Goal: Task Accomplishment & Management: Use online tool/utility

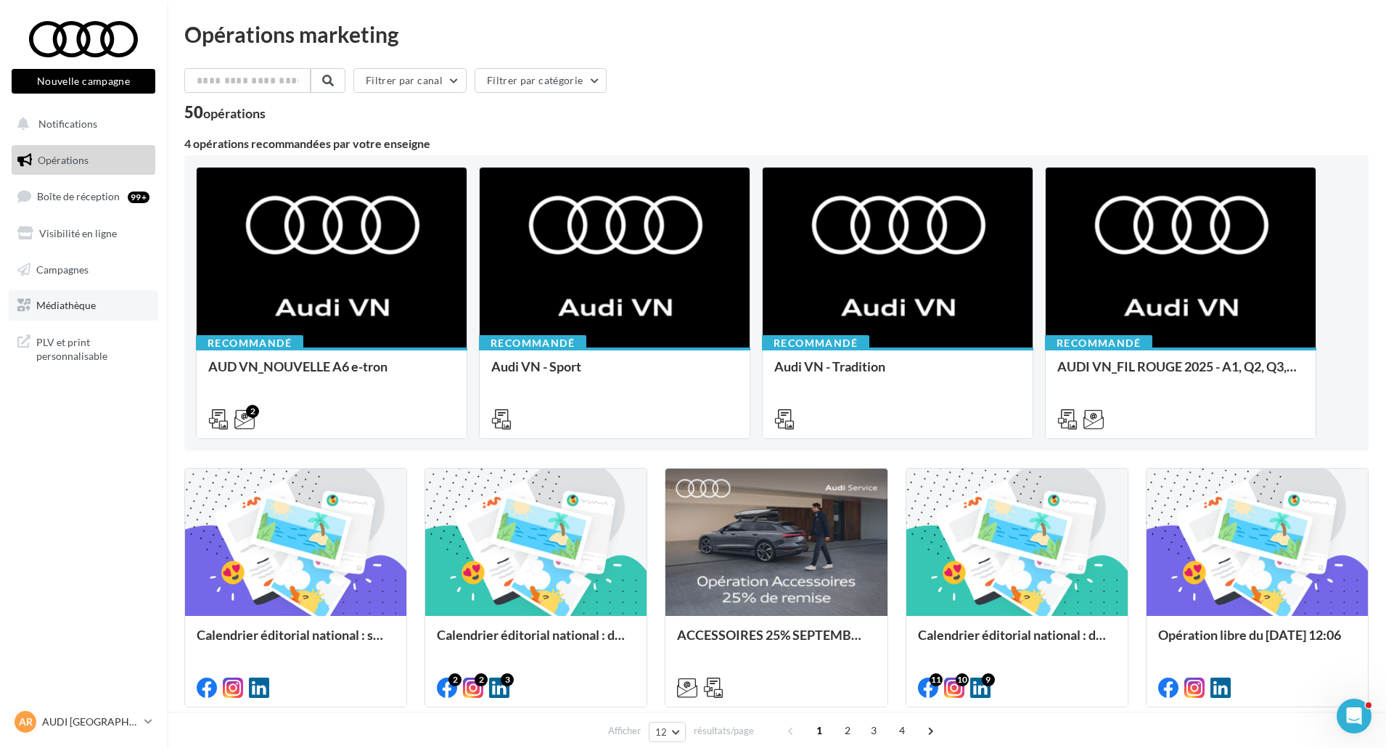
click at [106, 314] on link "Médiathèque" at bounding box center [83, 305] width 149 height 30
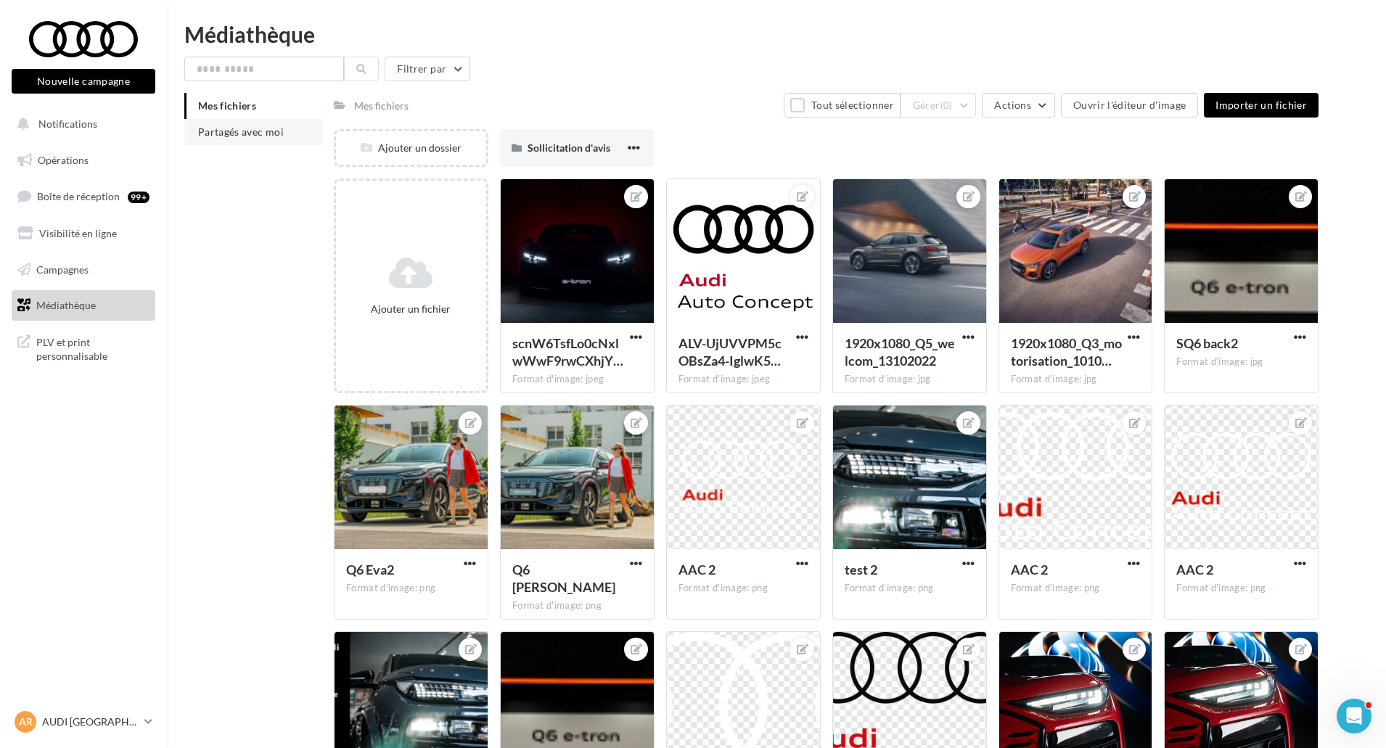
click at [274, 142] on li "Partagés avec moi" at bounding box center [253, 132] width 138 height 26
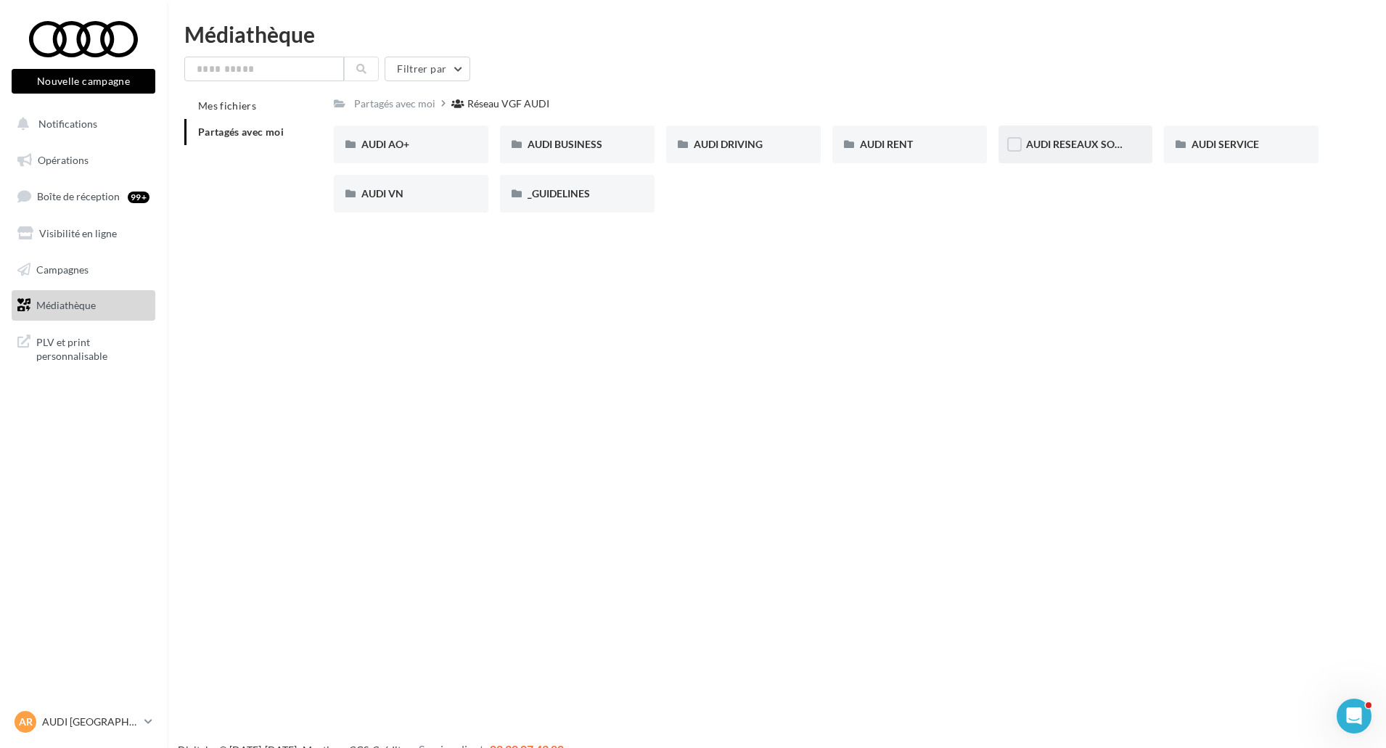
click at [1020, 154] on div at bounding box center [1014, 146] width 15 height 18
click at [1053, 149] on span "AUDI RESEAUX SOCIAUX" at bounding box center [1086, 144] width 120 height 12
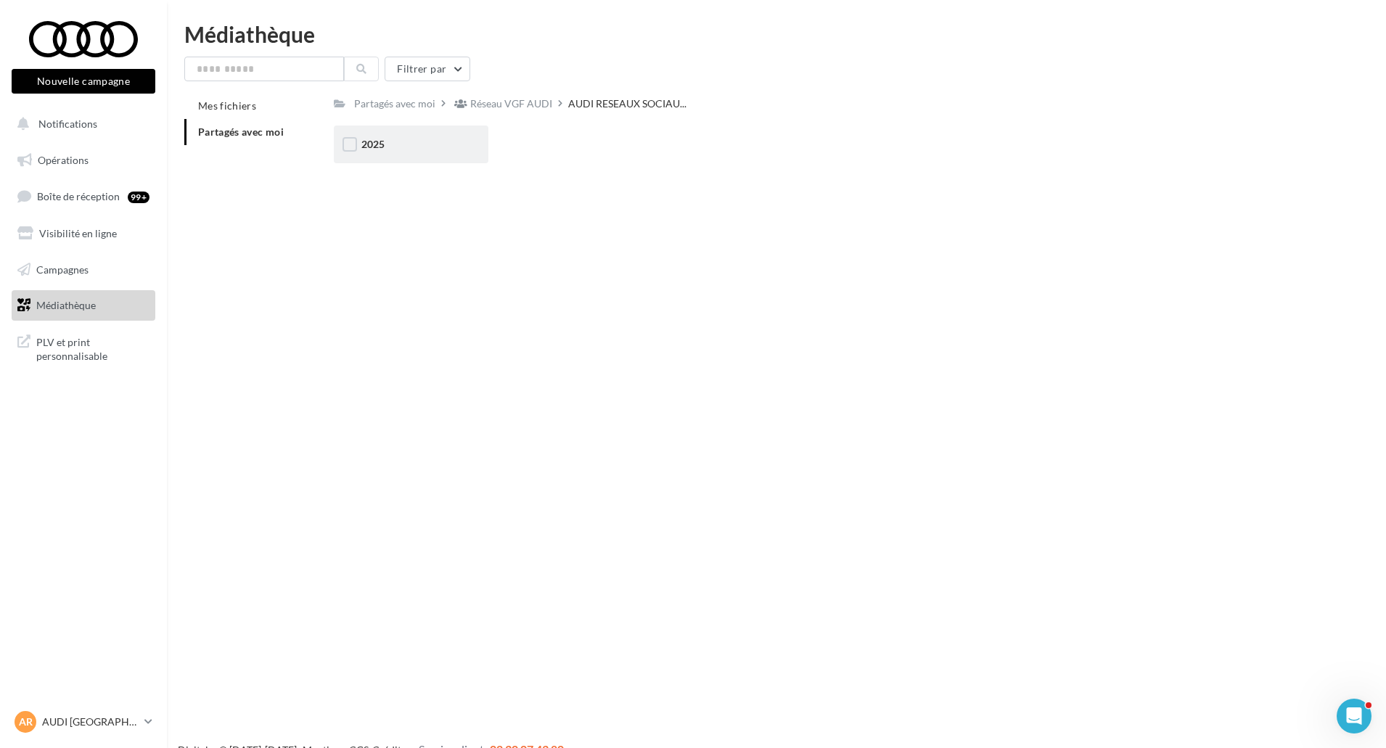
click at [454, 143] on div "2025" at bounding box center [410, 144] width 99 height 15
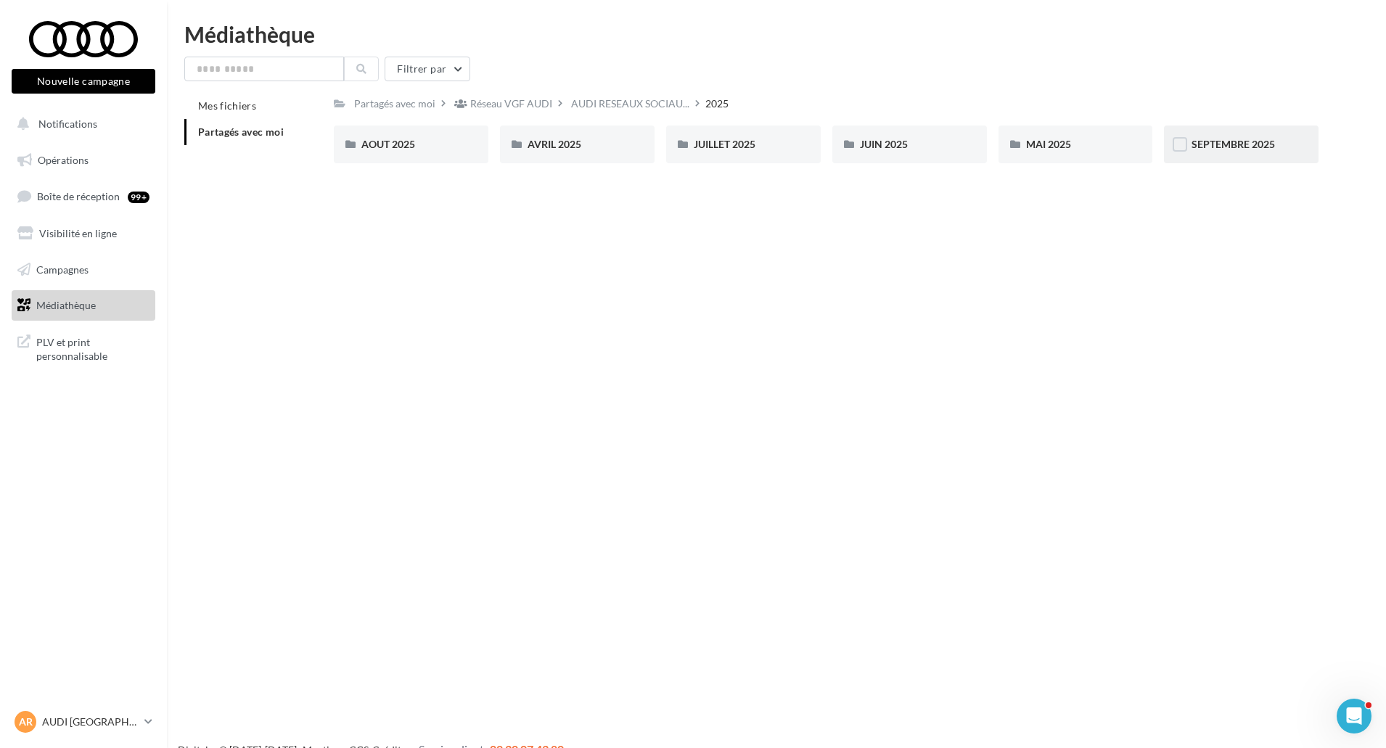
click at [1219, 161] on div "SEPTEMBRE 2025" at bounding box center [1241, 145] width 155 height 38
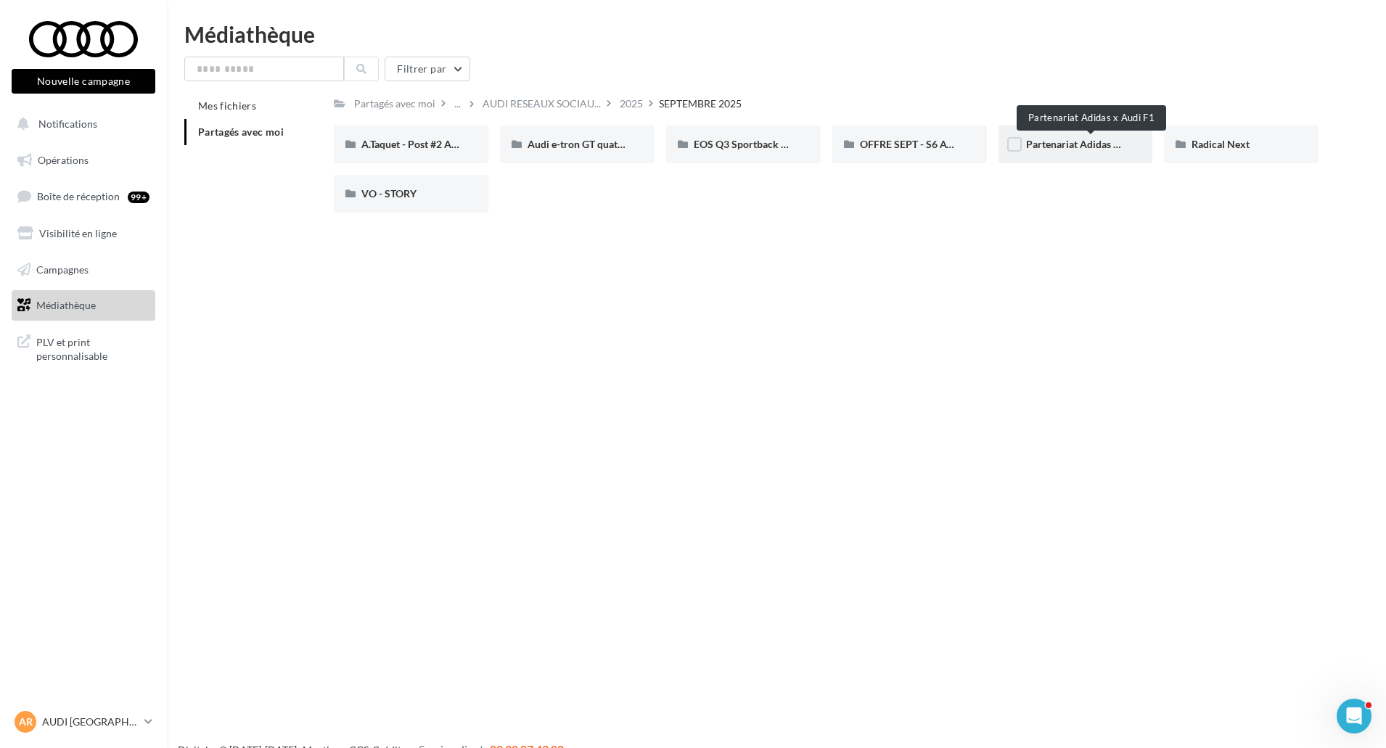
click at [1086, 145] on span "Partenariat Adidas x Audi F1" at bounding box center [1091, 144] width 131 height 12
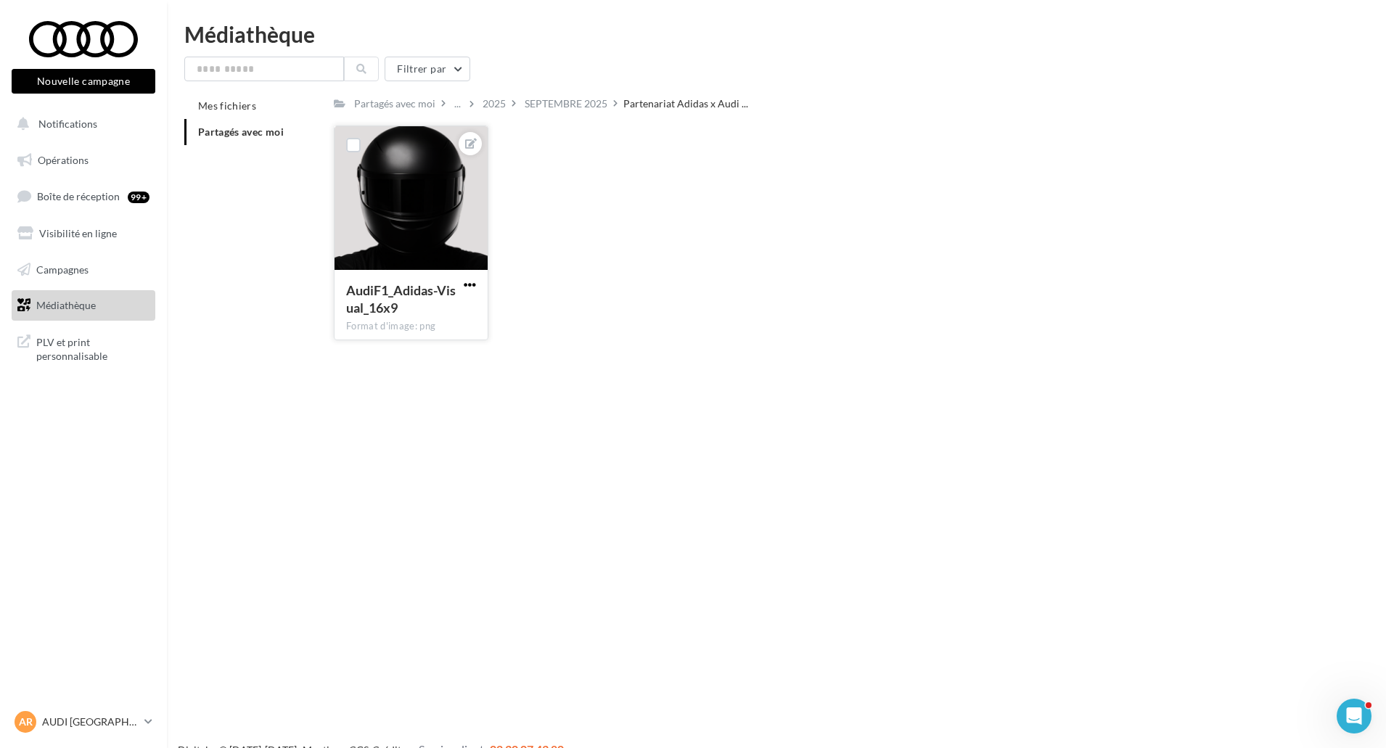
click at [474, 284] on span "button" at bounding box center [470, 285] width 12 height 12
click at [458, 310] on button "Ouvrir l'éditeur d'image" at bounding box center [402, 314] width 153 height 38
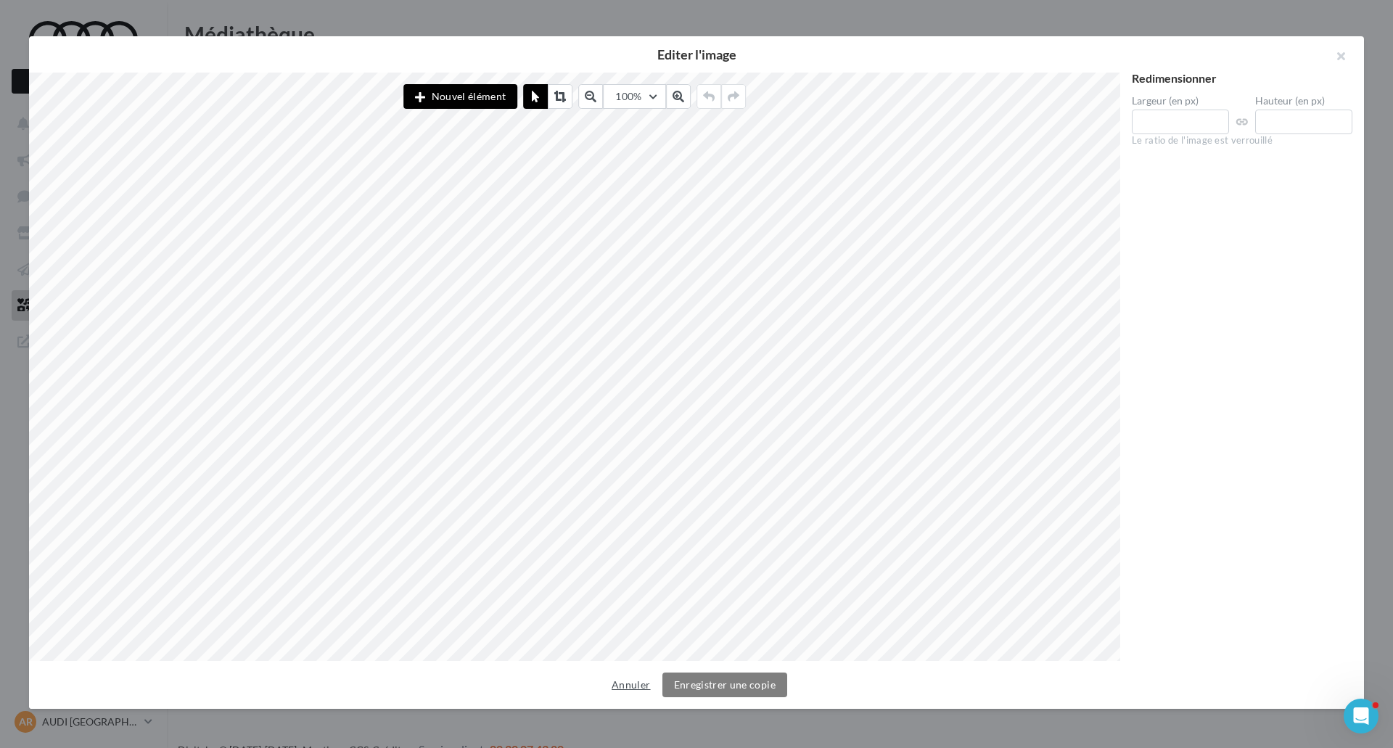
click at [615, 678] on button "Annuler" at bounding box center [631, 684] width 50 height 17
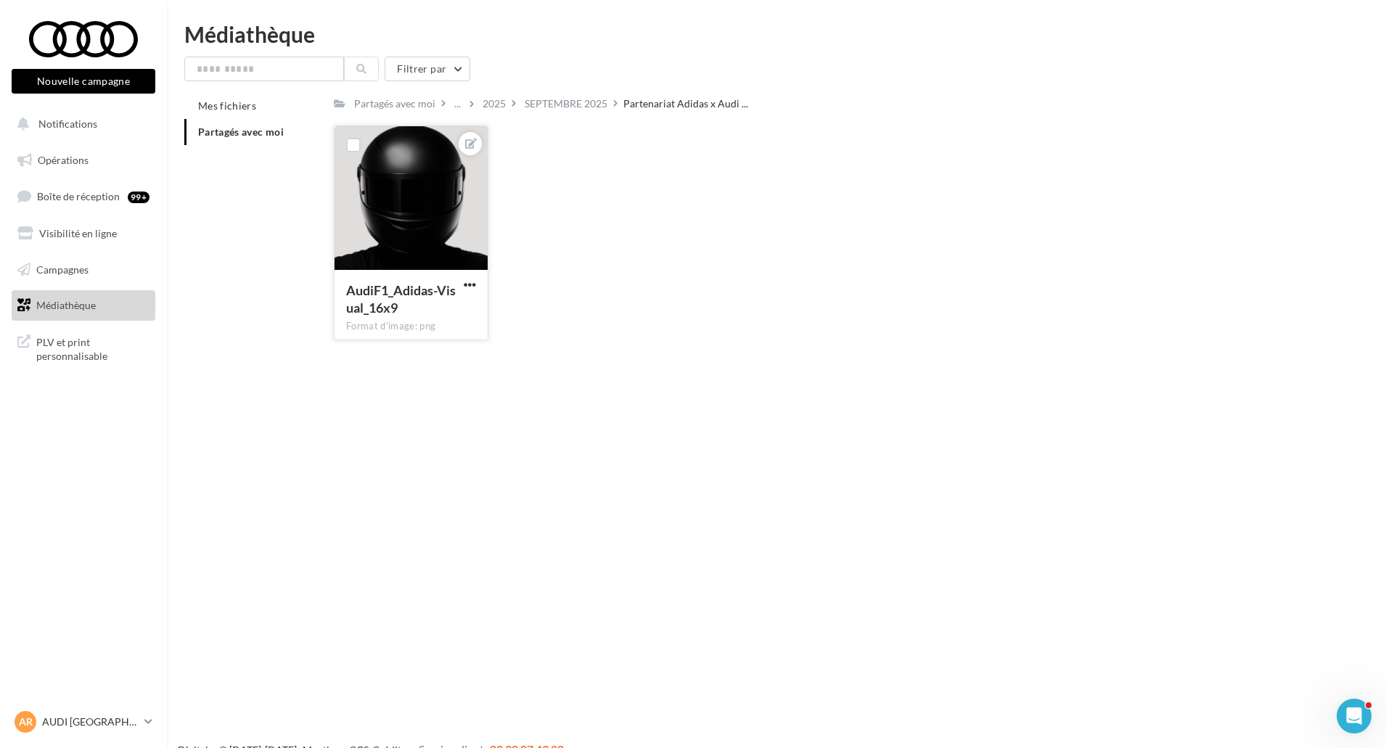
click at [478, 288] on button "button" at bounding box center [470, 286] width 18 height 15
click at [444, 364] on button "Télécharger" at bounding box center [402, 351] width 153 height 38
click at [610, 91] on div "Filtrer par Mes fichiers Partagés avec moi Partagés avec moi ... 2025 SEPTEMBRE…" at bounding box center [776, 204] width 1184 height 295
click at [581, 100] on div "SEPTEMBRE 2025" at bounding box center [566, 104] width 83 height 15
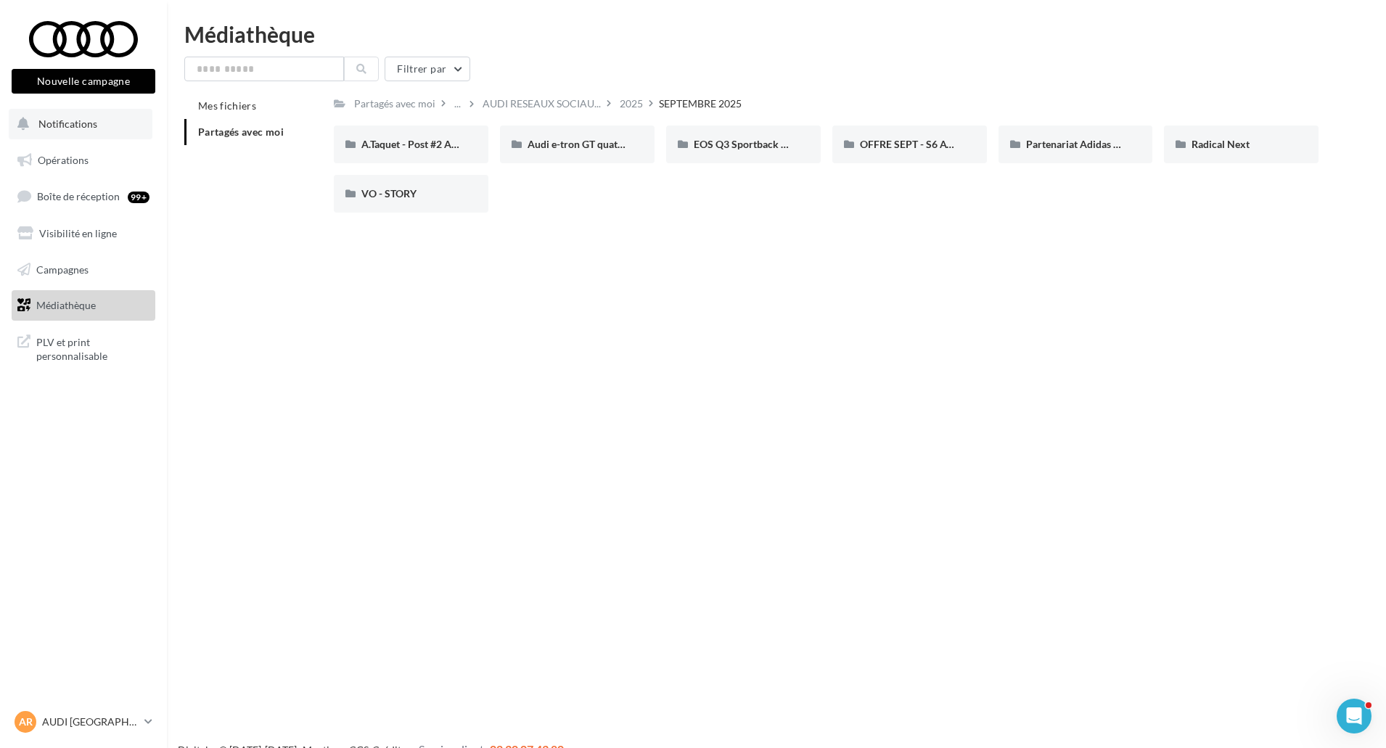
click at [115, 133] on button "Notifications" at bounding box center [81, 124] width 144 height 30
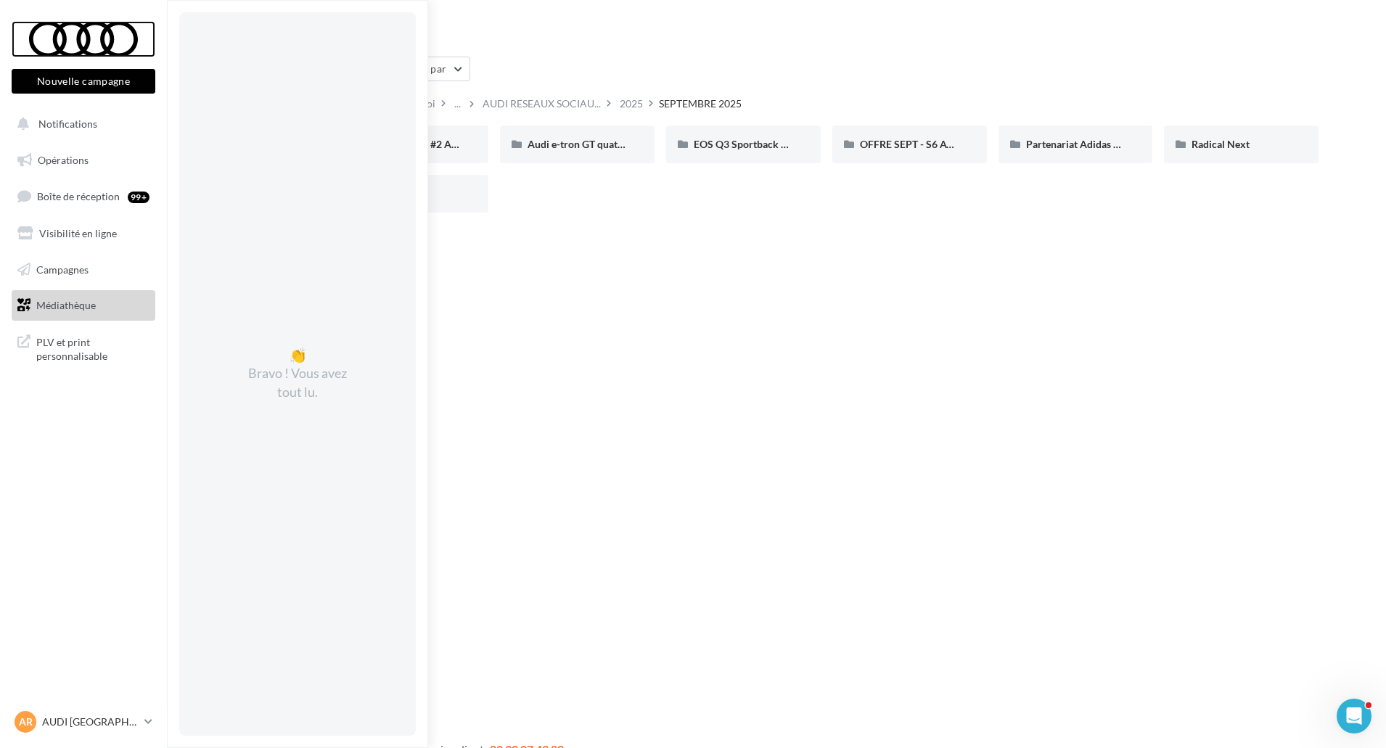
click at [86, 44] on div at bounding box center [83, 39] width 116 height 36
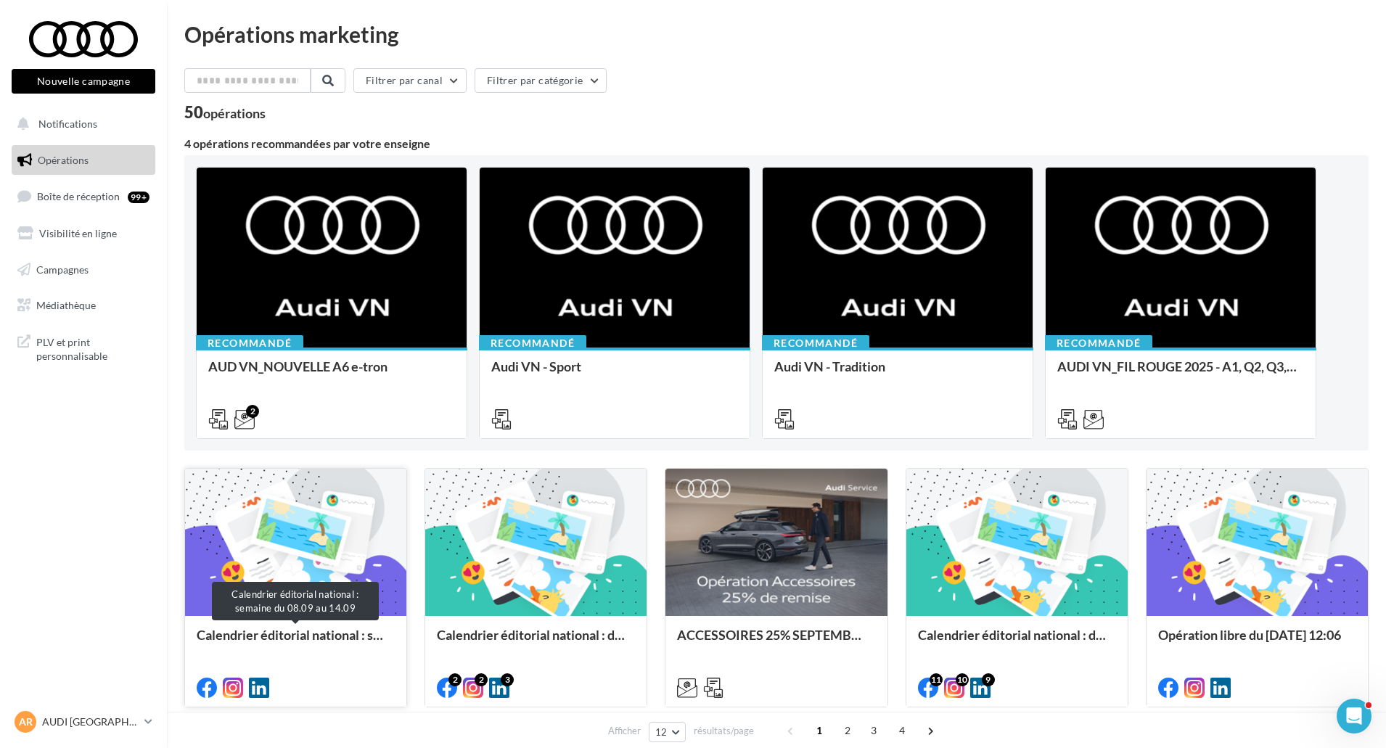
click at [317, 639] on div "Calendrier éditorial national : semaine du 08.09 au 14.09" at bounding box center [296, 642] width 198 height 29
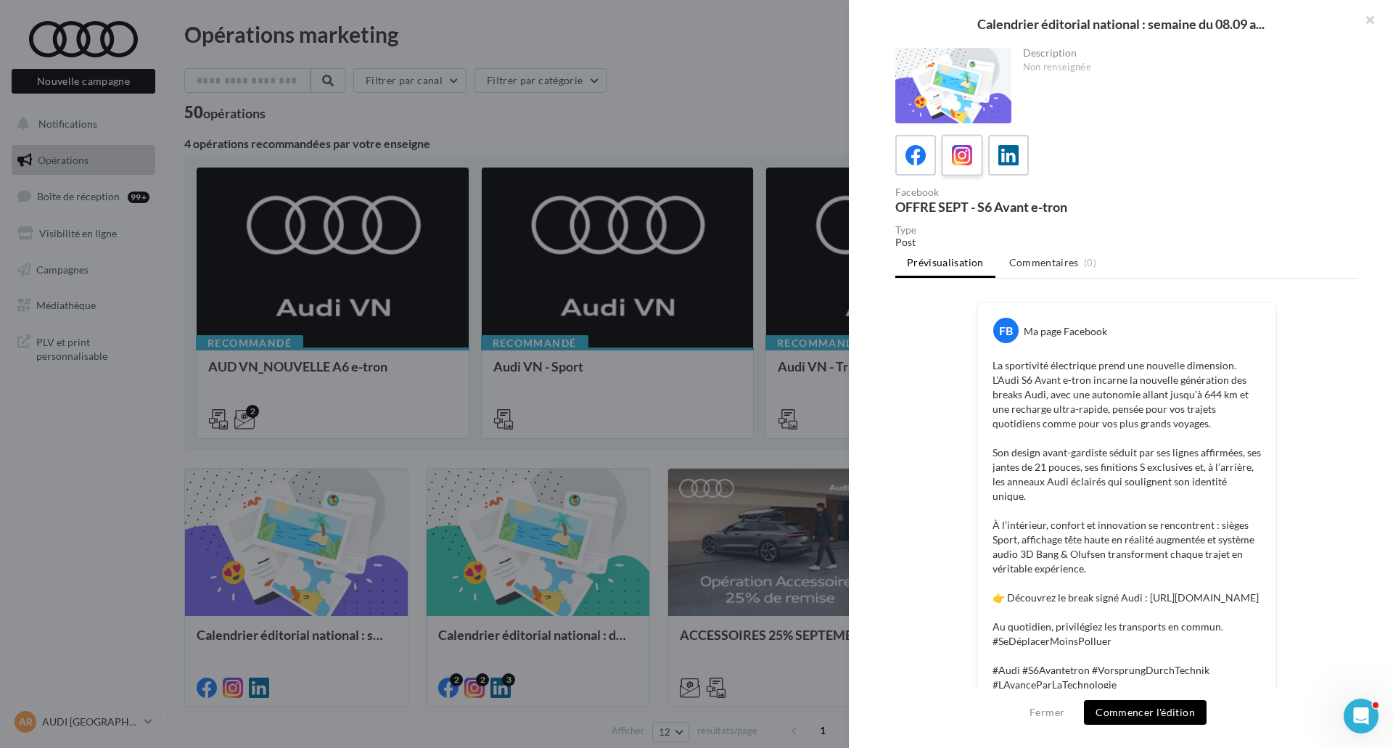
click at [962, 159] on icon at bounding box center [962, 155] width 21 height 21
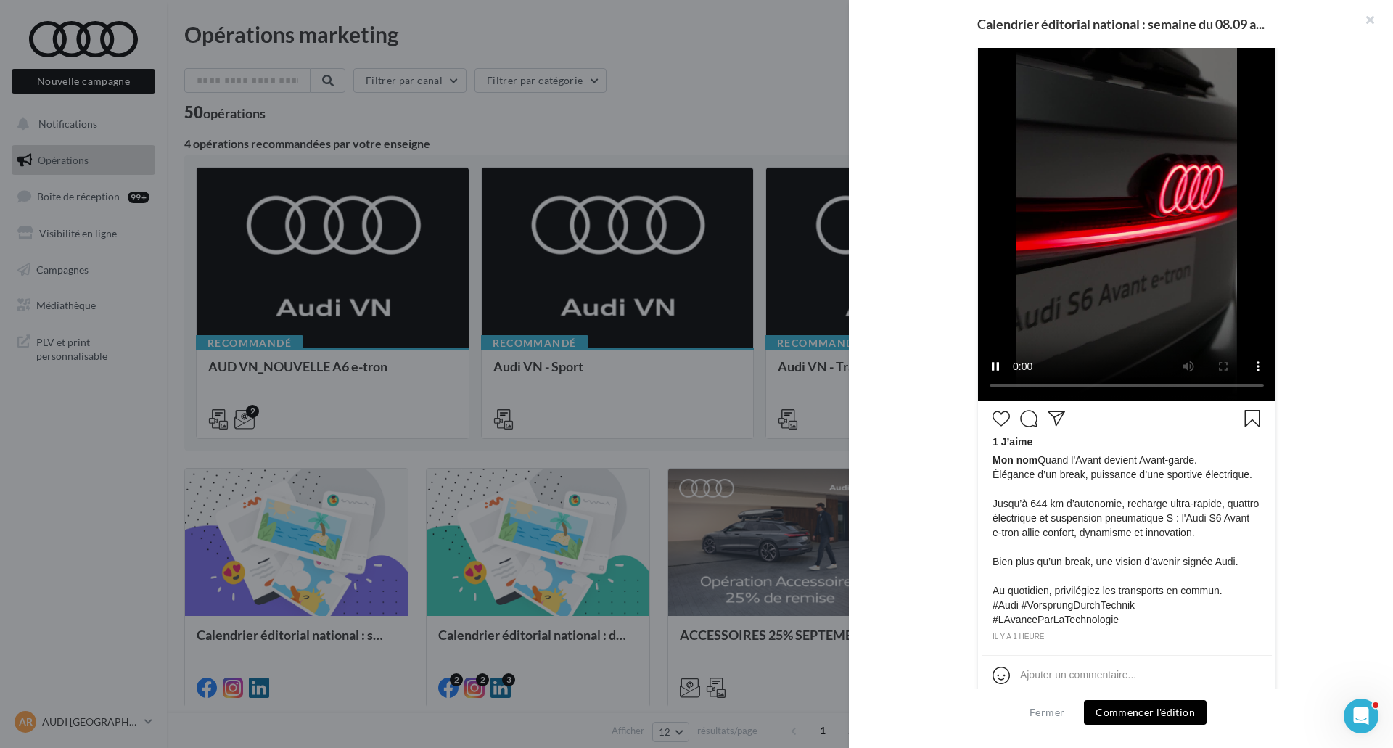
scroll to position [352, 0]
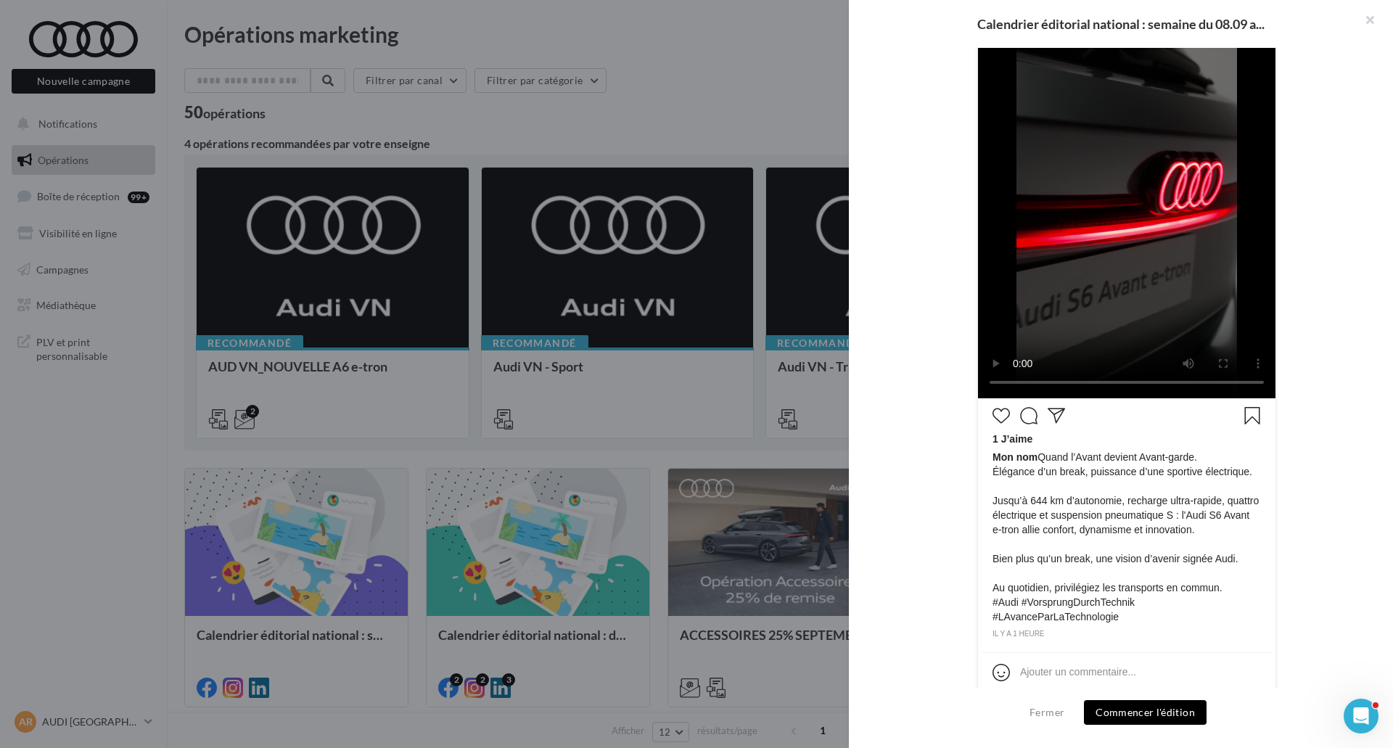
click at [1160, 704] on button "Commencer l'édition" at bounding box center [1145, 712] width 123 height 25
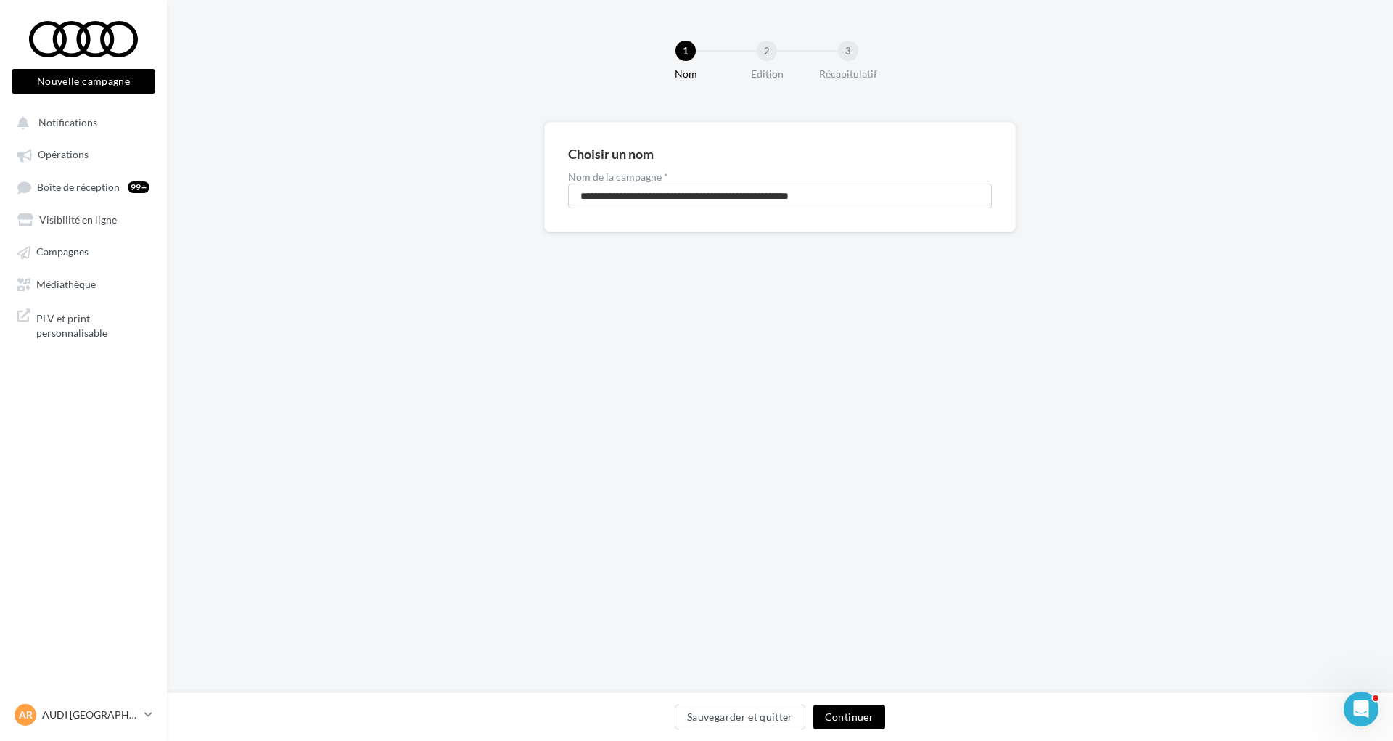
click at [849, 719] on button "Continuer" at bounding box center [850, 717] width 72 height 25
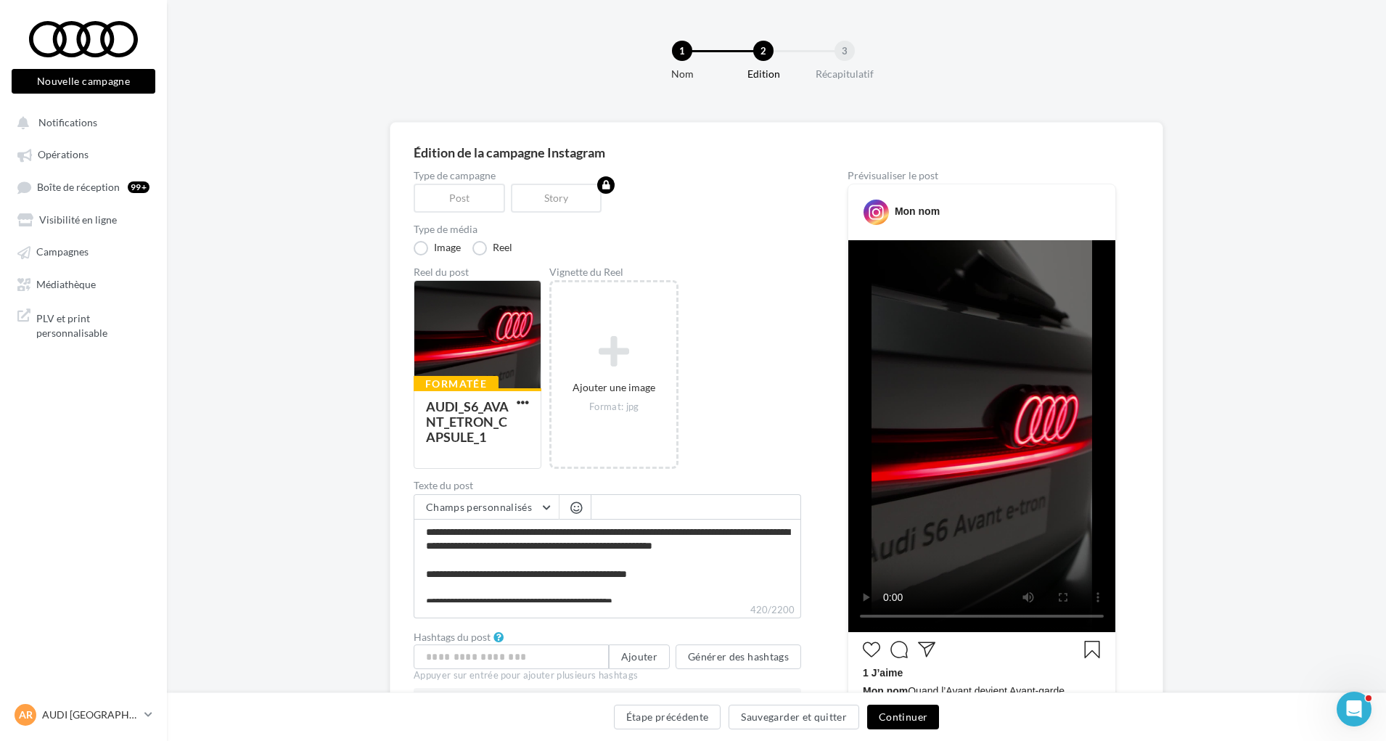
scroll to position [83, 0]
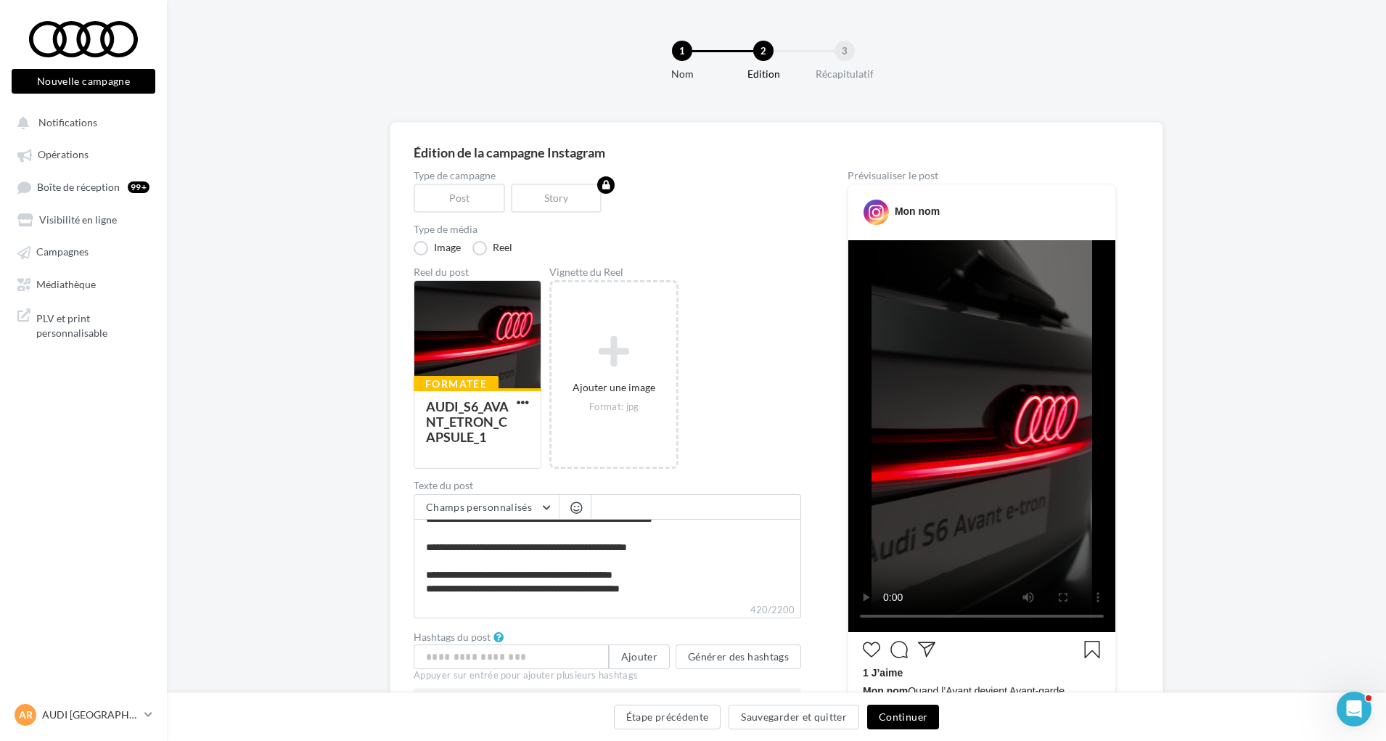
click at [912, 725] on button "Continuer" at bounding box center [903, 717] width 72 height 25
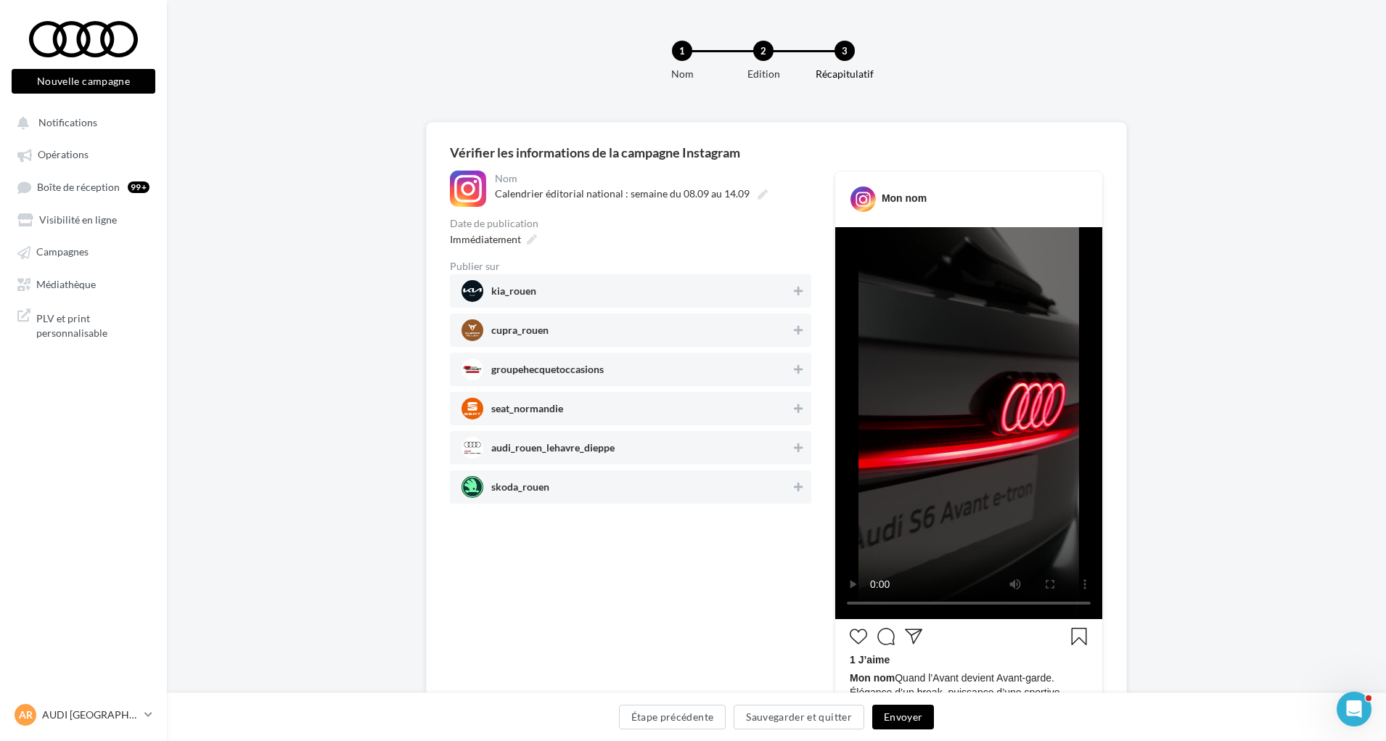
click at [592, 435] on div "audi_rouen_lehavre_dieppe" at bounding box center [630, 447] width 361 height 33
click at [523, 248] on div "Immédiatement" at bounding box center [492, 239] width 96 height 21
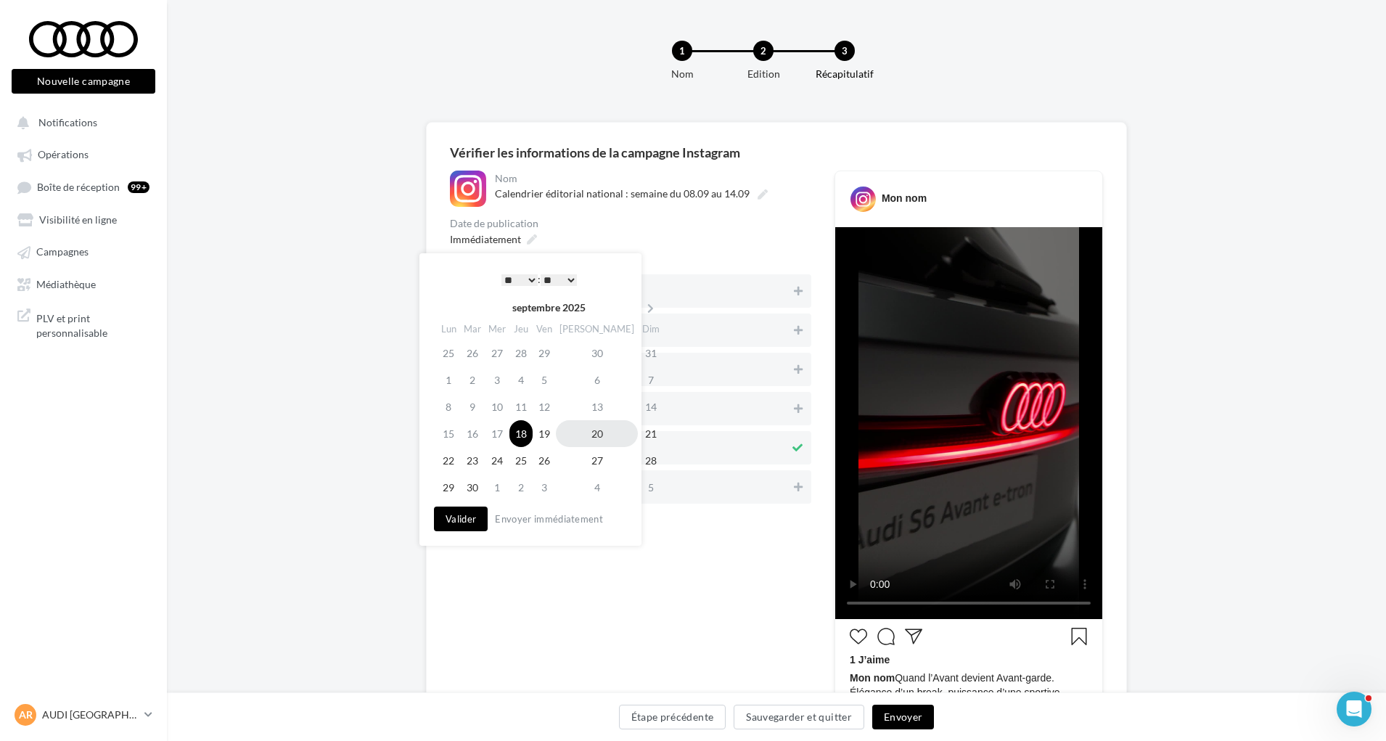
click at [590, 435] on td "20" at bounding box center [597, 433] width 82 height 27
click at [466, 516] on button "Valider" at bounding box center [461, 519] width 54 height 25
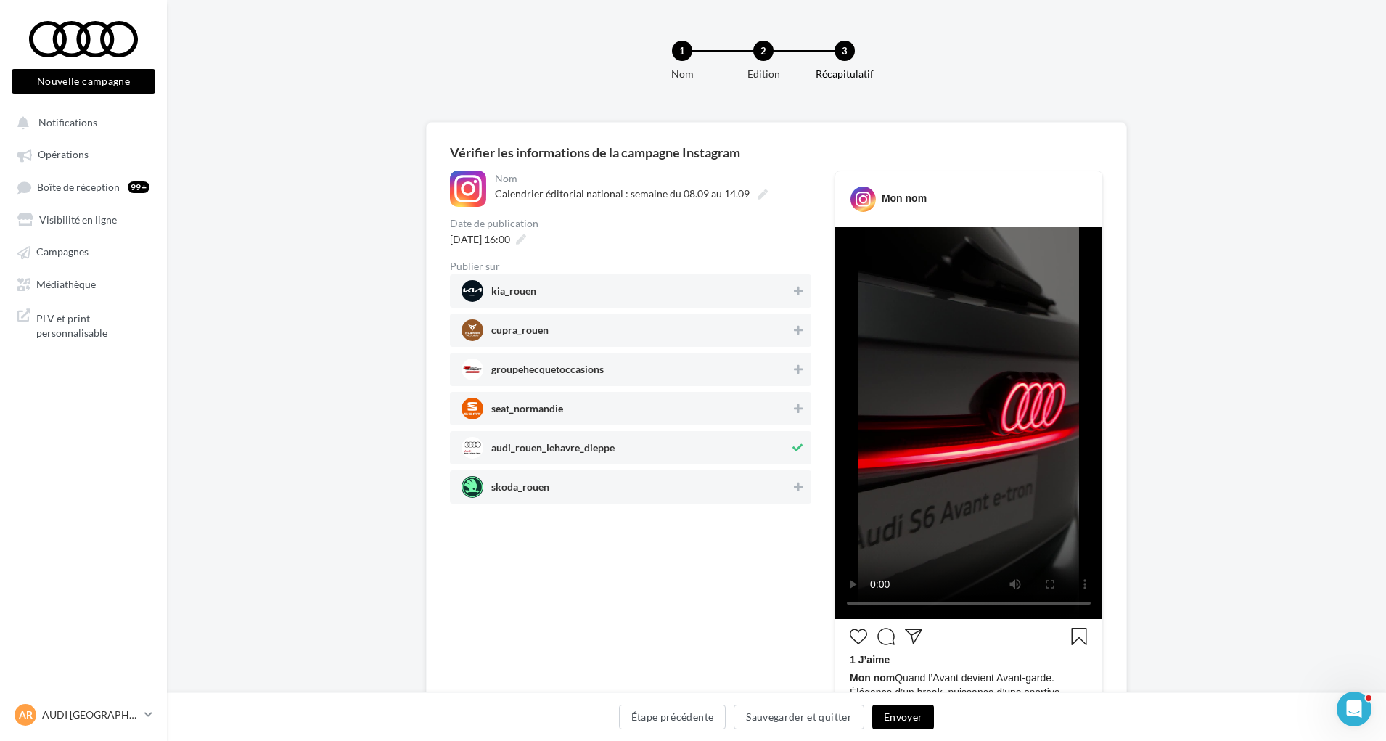
click at [905, 716] on button "Envoyer" at bounding box center [903, 717] width 62 height 25
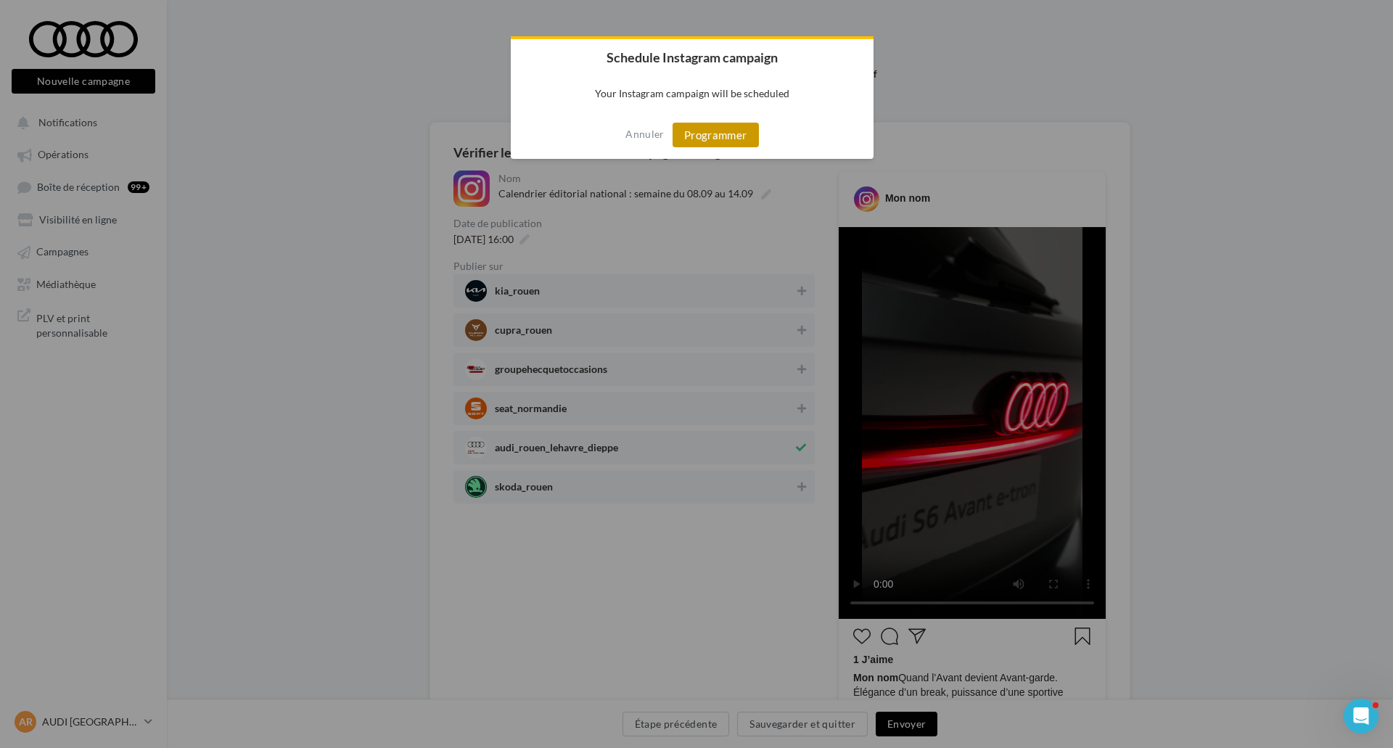
click at [712, 141] on button "Programmer" at bounding box center [716, 135] width 86 height 25
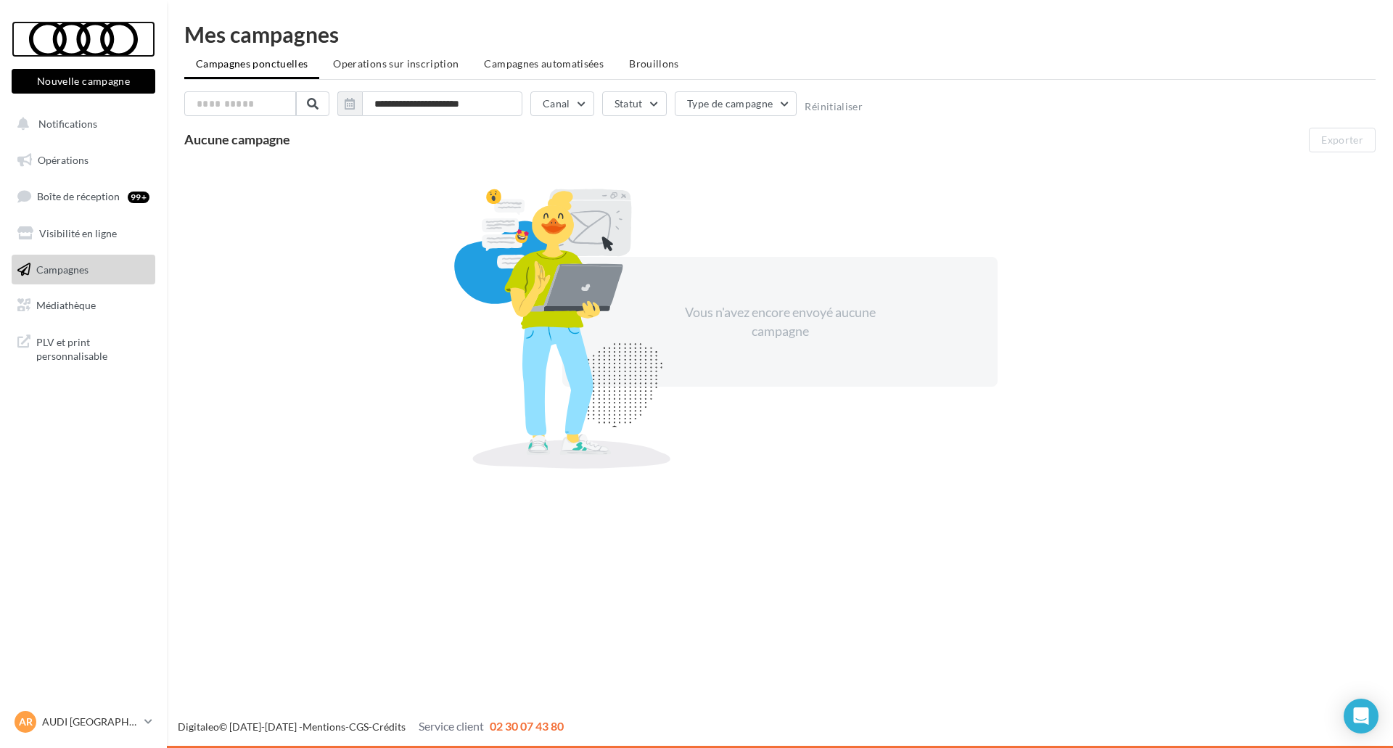
click at [67, 31] on div at bounding box center [83, 39] width 116 height 36
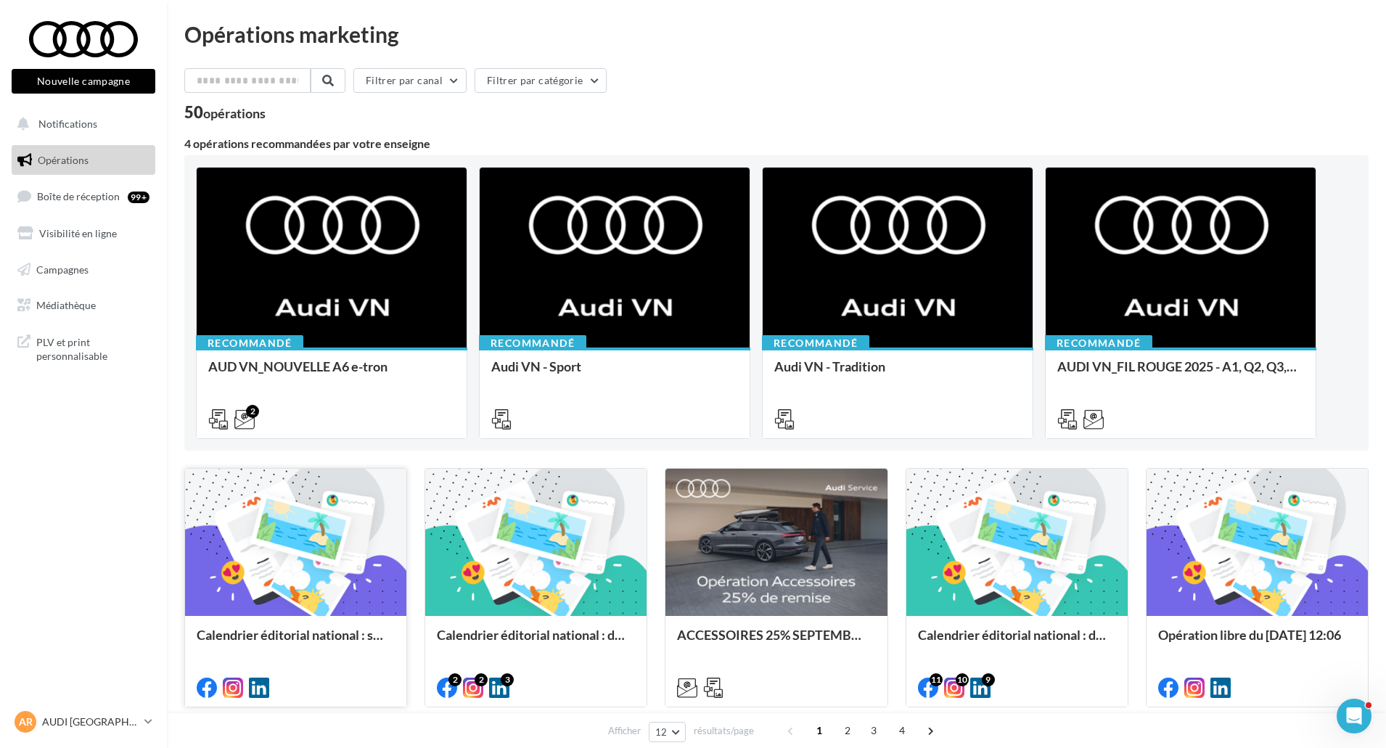
click at [337, 614] on div at bounding box center [295, 543] width 221 height 149
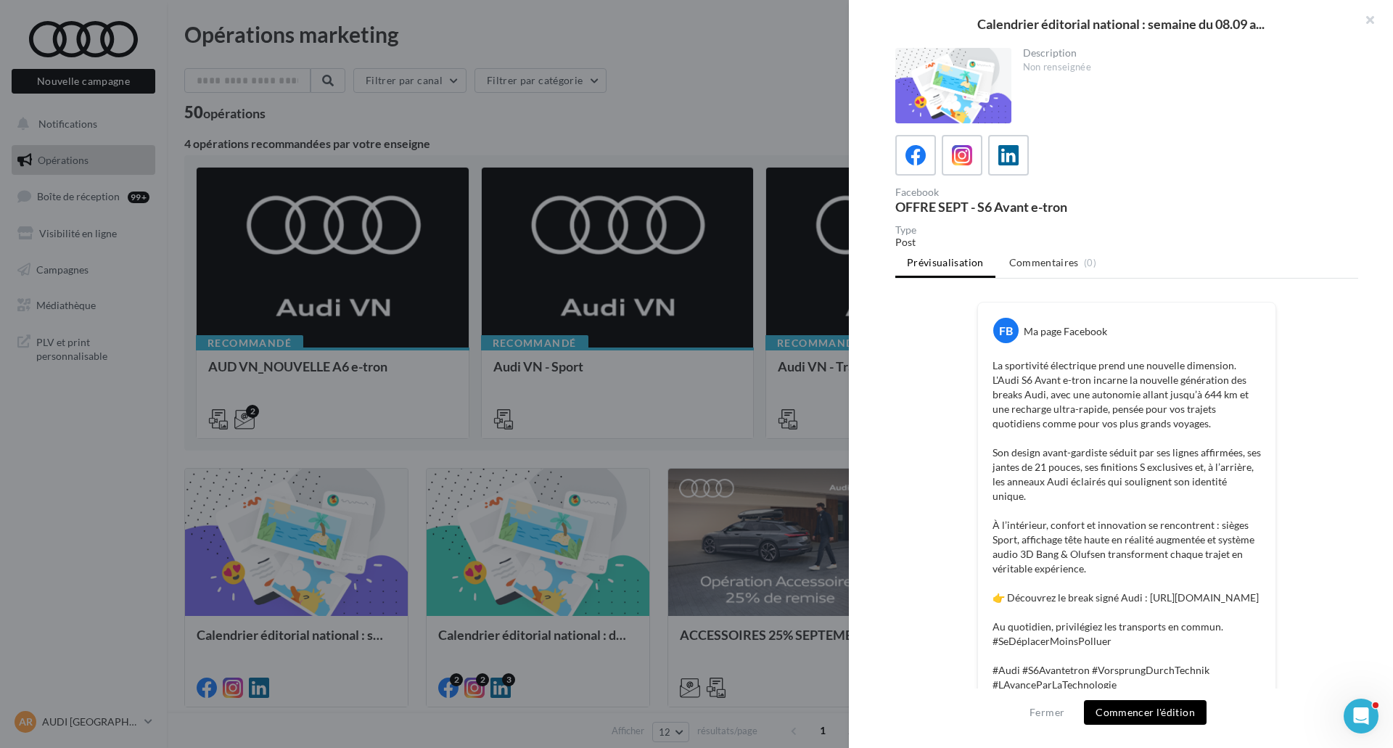
click at [1118, 709] on button "Commencer l'édition" at bounding box center [1145, 712] width 123 height 25
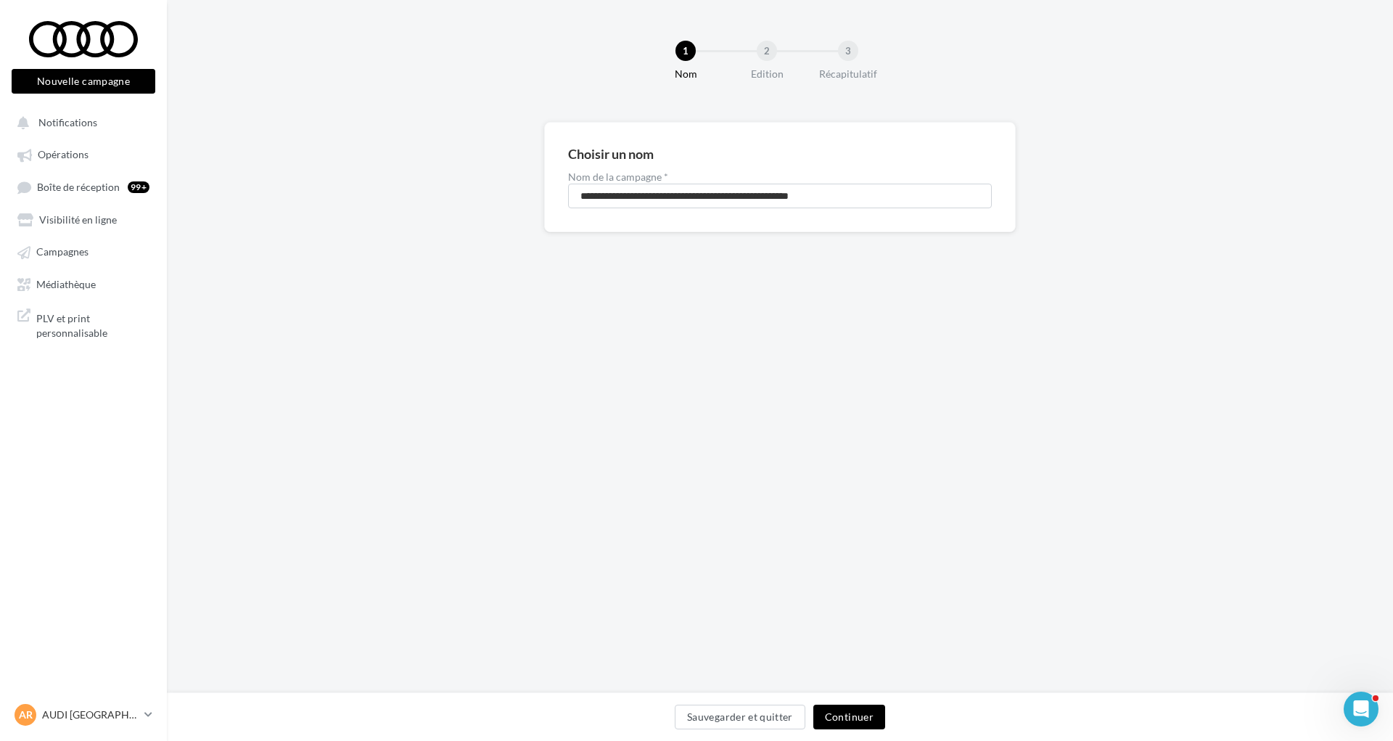
click at [868, 715] on button "Continuer" at bounding box center [850, 717] width 72 height 25
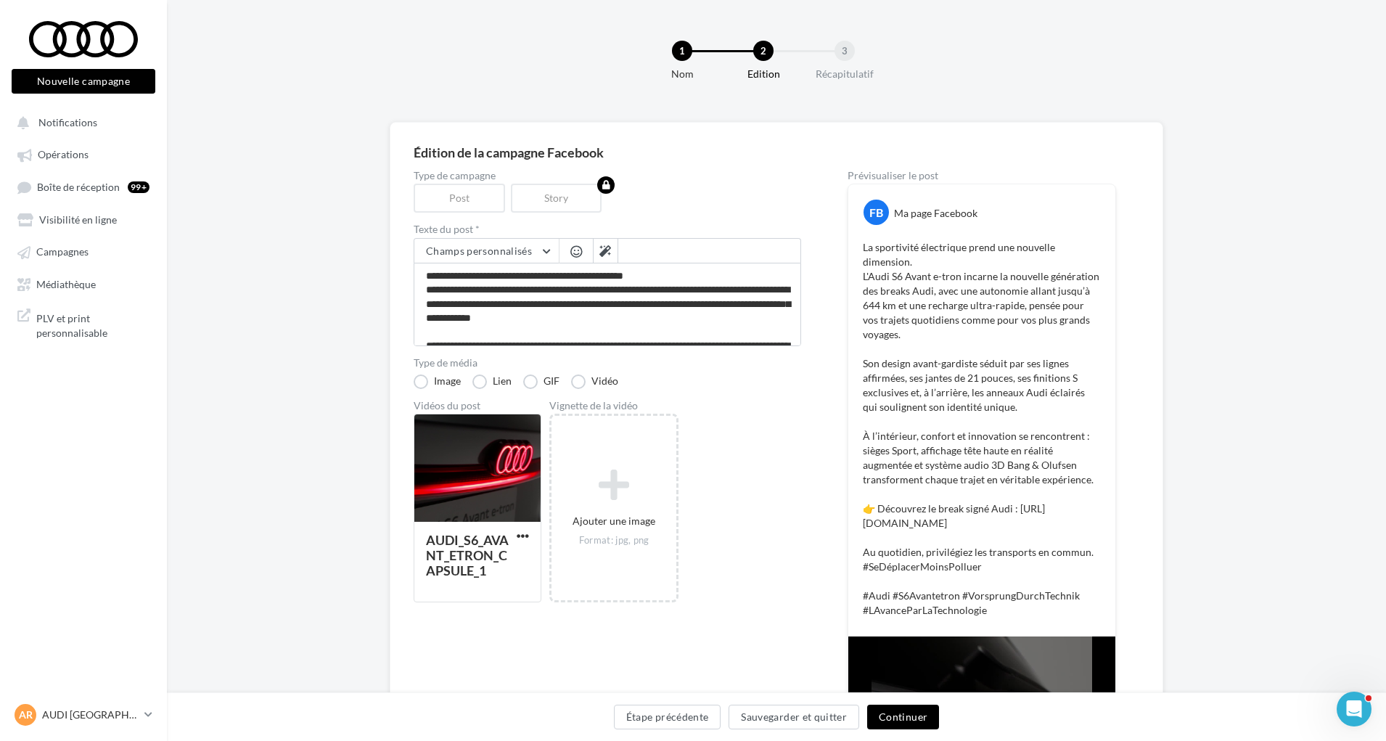
click at [916, 712] on button "Continuer" at bounding box center [903, 717] width 72 height 25
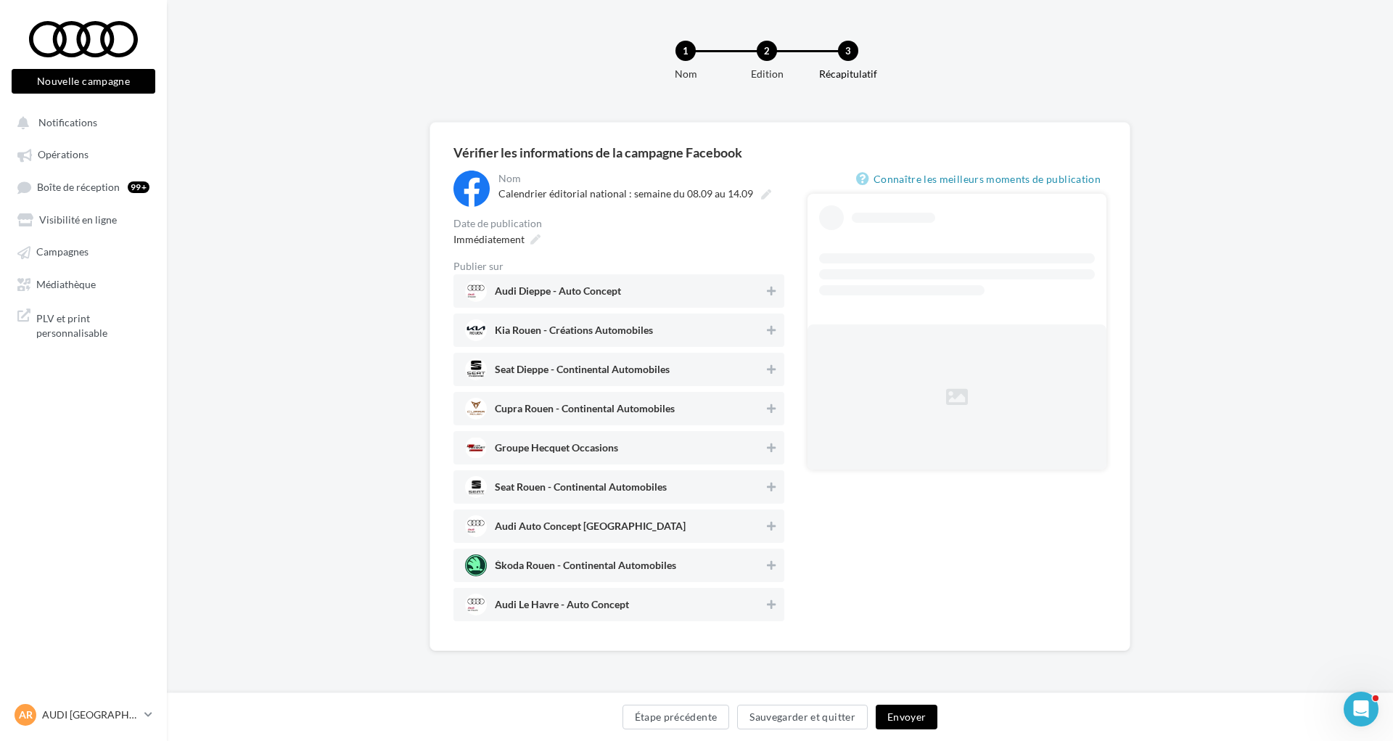
click at [603, 290] on span "Audi Dieppe - Auto Concept" at bounding box center [558, 294] width 126 height 16
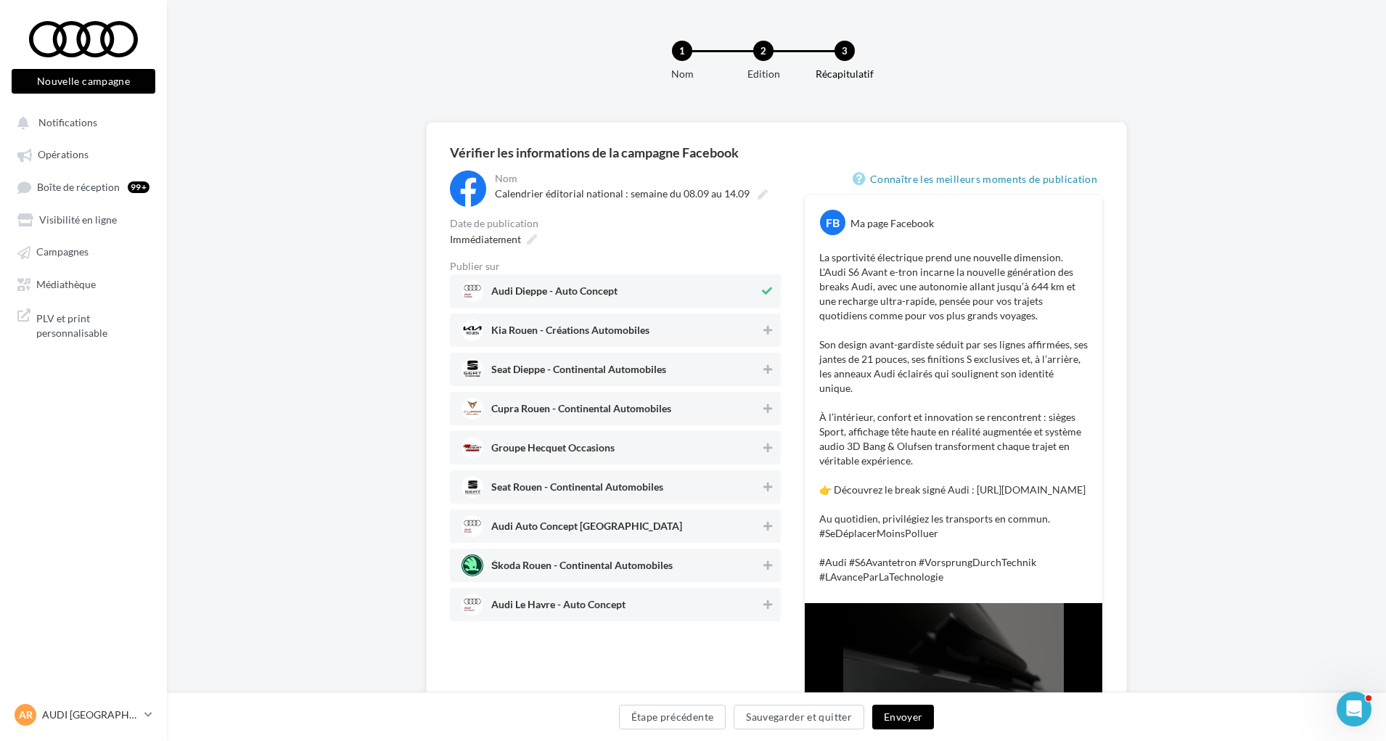
click at [578, 528] on span "Audi Auto Concept Rouen" at bounding box center [586, 529] width 191 height 16
click at [589, 610] on span "Audi Le Havre - Auto Concept" at bounding box center [558, 607] width 134 height 16
drag, startPoint x: 533, startPoint y: 234, endPoint x: 523, endPoint y: 237, distance: 10.6
click at [526, 236] on div "Immédiatement" at bounding box center [615, 239] width 331 height 21
click at [523, 237] on div "Immédiatement" at bounding box center [492, 239] width 96 height 21
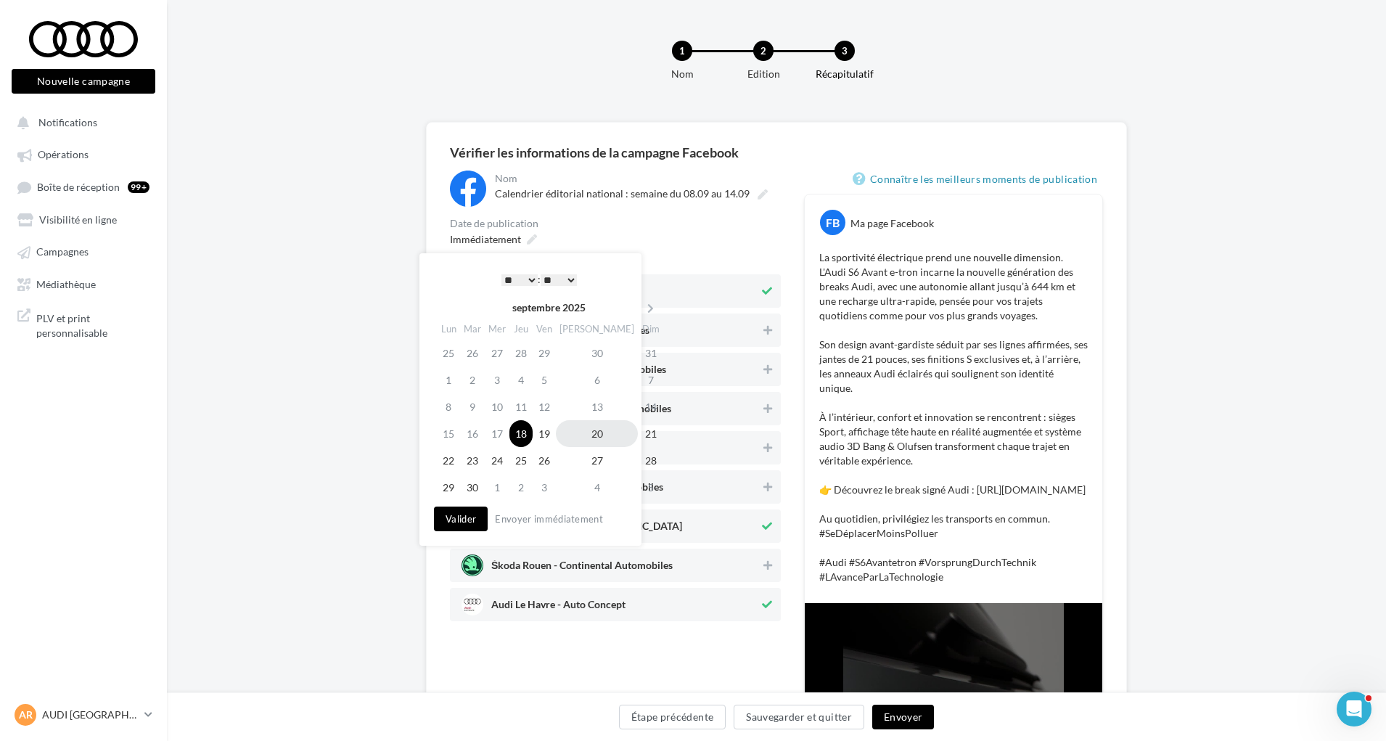
click at [580, 437] on td "20" at bounding box center [597, 433] width 82 height 27
click at [473, 517] on button "Valider" at bounding box center [461, 519] width 54 height 25
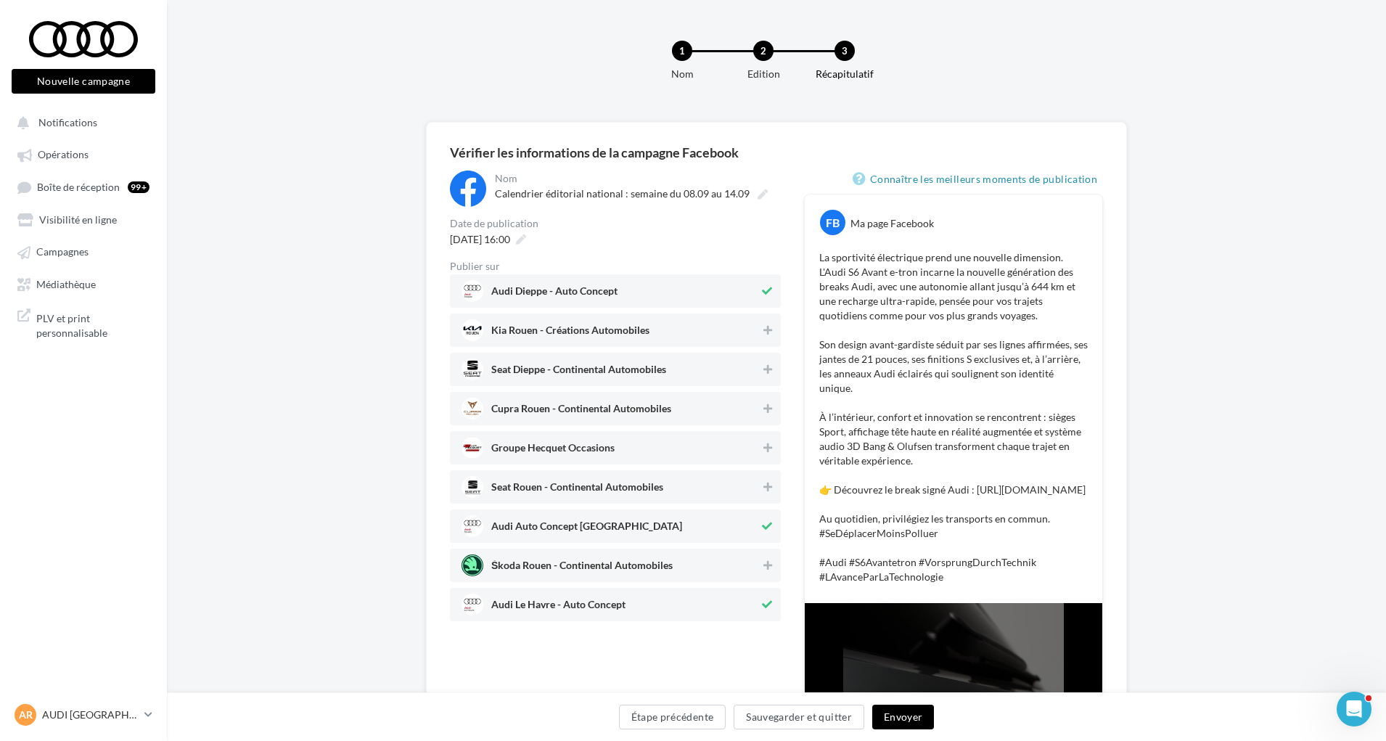
click at [906, 715] on button "Envoyer" at bounding box center [903, 717] width 62 height 25
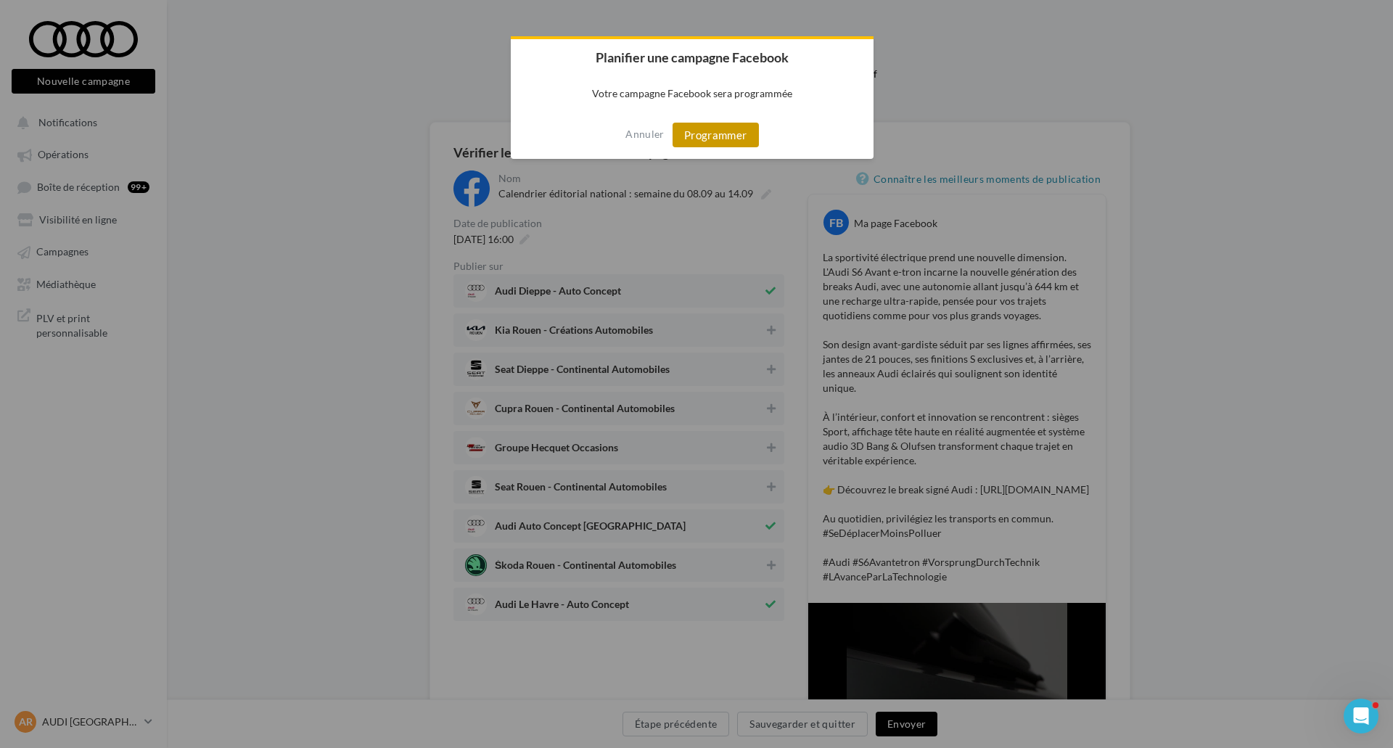
click at [734, 130] on button "Programmer" at bounding box center [716, 135] width 86 height 25
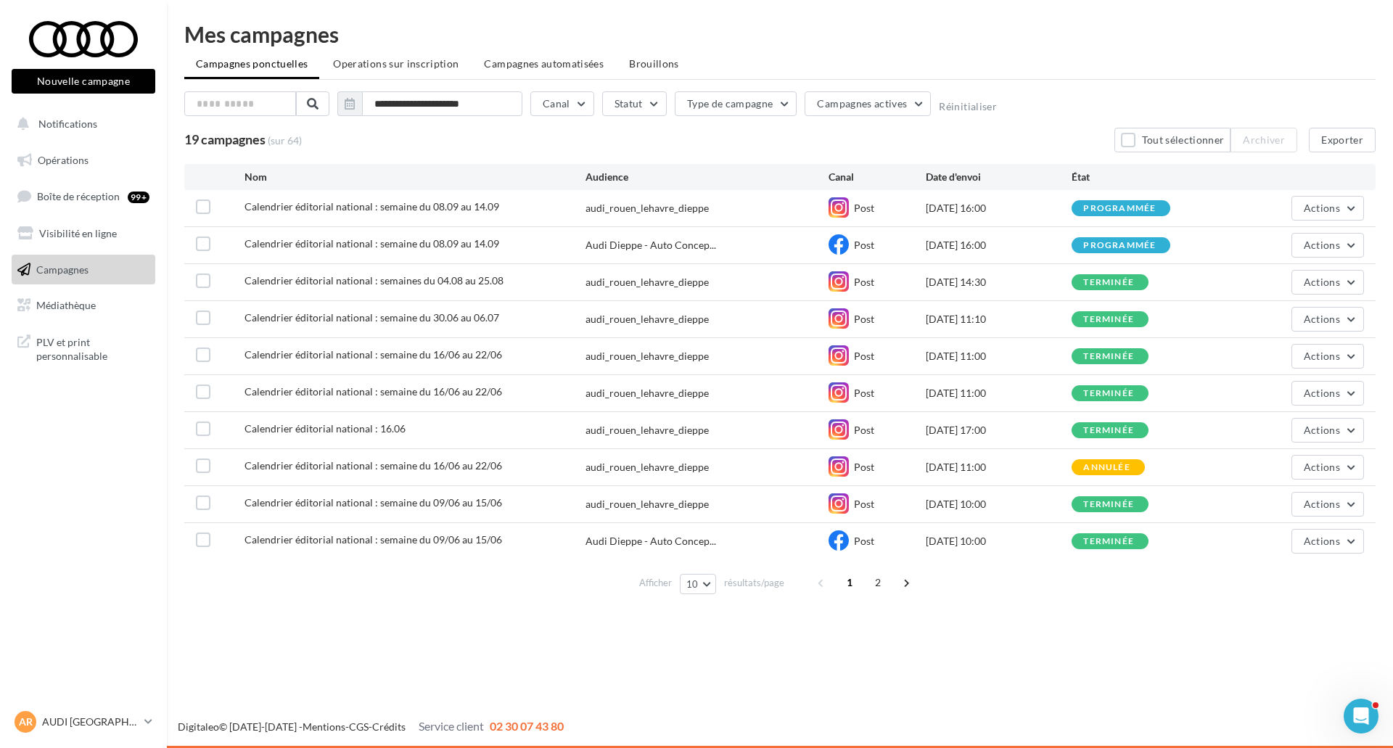
click at [115, 58] on div "Nouvelle campagne Nouvelle campagne" at bounding box center [84, 57] width 144 height 73
